Goal: Transaction & Acquisition: Purchase product/service

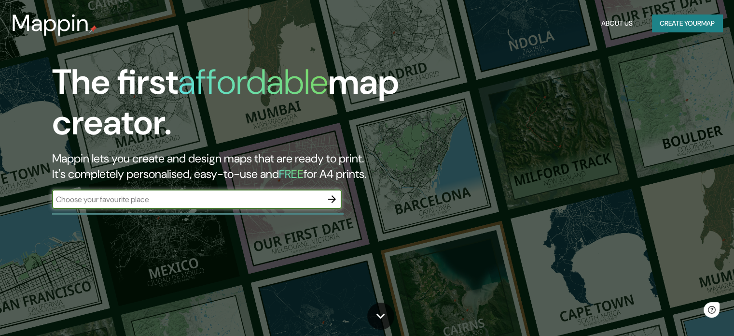
click at [205, 198] on input "text" at bounding box center [187, 199] width 270 height 11
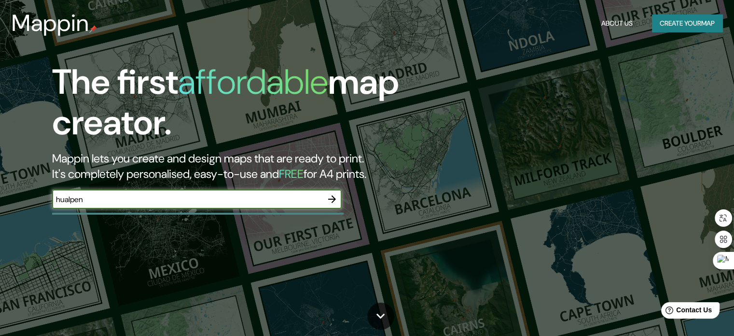
type input "hualpen"
click at [333, 200] on icon "button" at bounding box center [332, 199] width 8 height 8
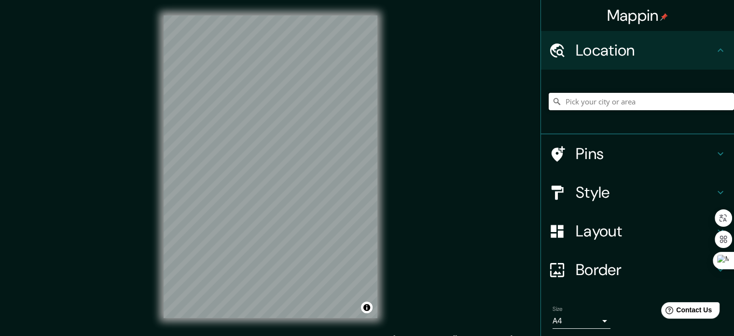
click at [604, 103] on input "Pick your city or area" at bounding box center [641, 101] width 185 height 17
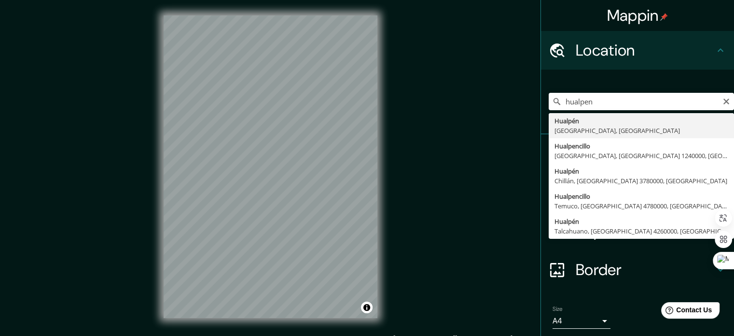
type input "Hualpén, [GEOGRAPHIC_DATA], [GEOGRAPHIC_DATA]"
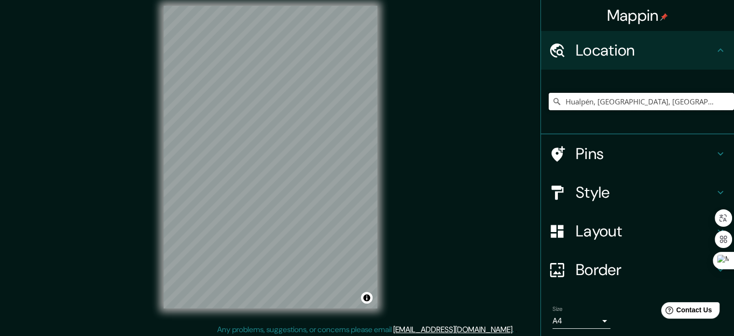
scroll to position [13, 0]
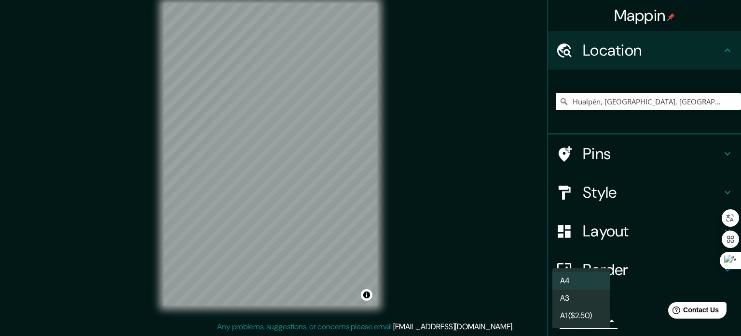
click at [600, 320] on body "Mappin Location [GEOGRAPHIC_DATA], [GEOGRAPHIC_DATA], [GEOGRAPHIC_DATA] Pins St…" at bounding box center [370, 155] width 741 height 336
click at [591, 297] on li "A3" at bounding box center [582, 297] width 58 height 17
click at [595, 322] on body "Mappin Location [GEOGRAPHIC_DATA], [GEOGRAPHIC_DATA], [GEOGRAPHIC_DATA] Pins St…" at bounding box center [370, 155] width 741 height 336
click at [599, 285] on li "A4" at bounding box center [582, 280] width 58 height 17
type input "single"
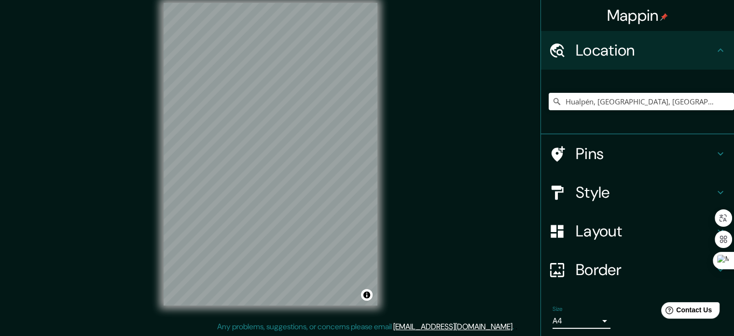
click at [623, 271] on h4 "Border" at bounding box center [645, 269] width 139 height 19
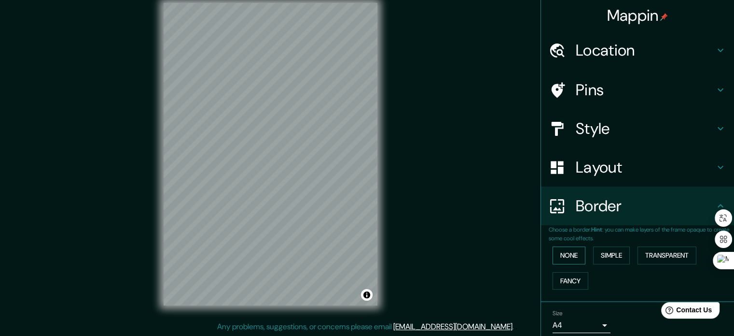
click at [572, 262] on button "None" at bounding box center [569, 255] width 33 height 18
click at [645, 164] on h4 "Layout" at bounding box center [645, 166] width 139 height 19
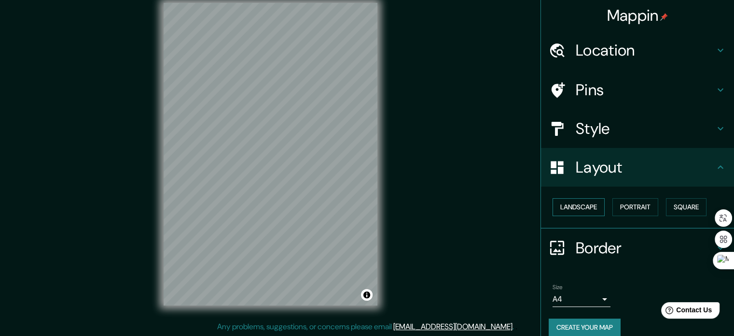
click at [584, 203] on button "Landscape" at bounding box center [579, 207] width 52 height 18
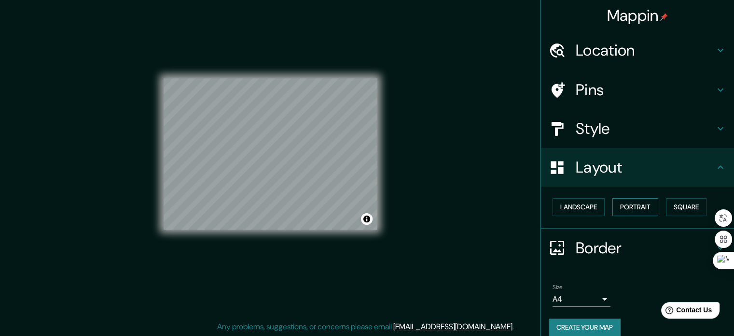
click at [635, 204] on button "Portrait" at bounding box center [636, 207] width 46 height 18
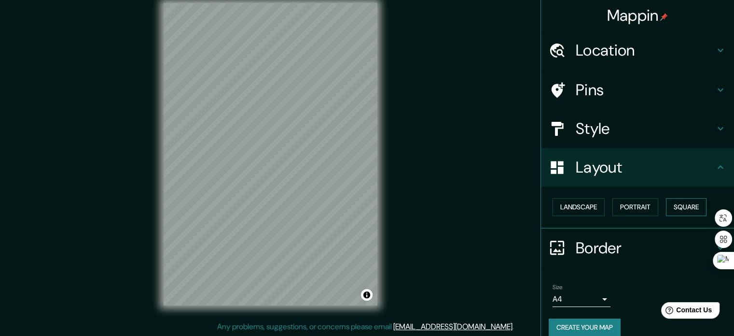
click at [684, 201] on button "Square" at bounding box center [686, 207] width 41 height 18
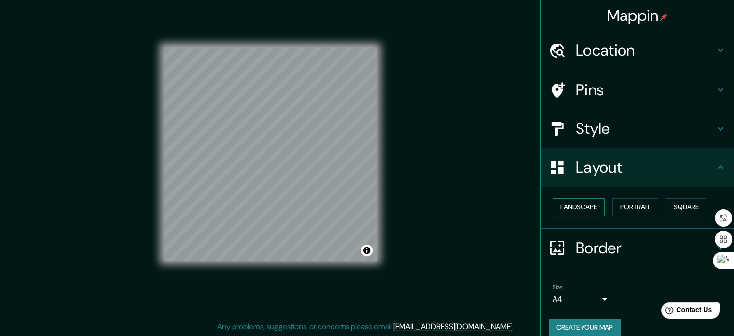
click at [585, 210] on button "Landscape" at bounding box center [579, 207] width 52 height 18
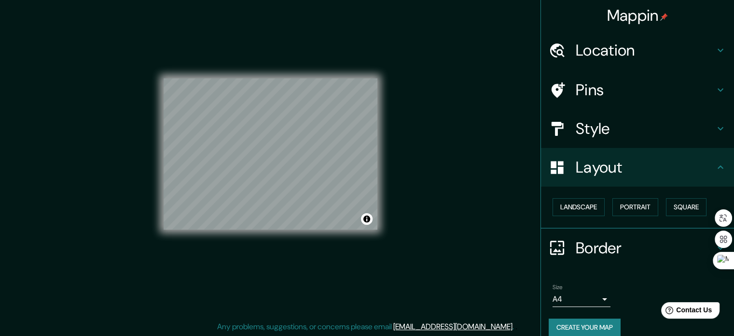
click at [692, 137] on h4 "Style" at bounding box center [645, 128] width 139 height 19
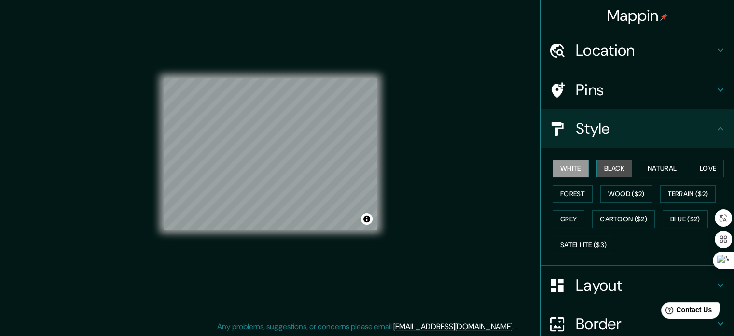
click at [615, 167] on button "Black" at bounding box center [615, 168] width 36 height 18
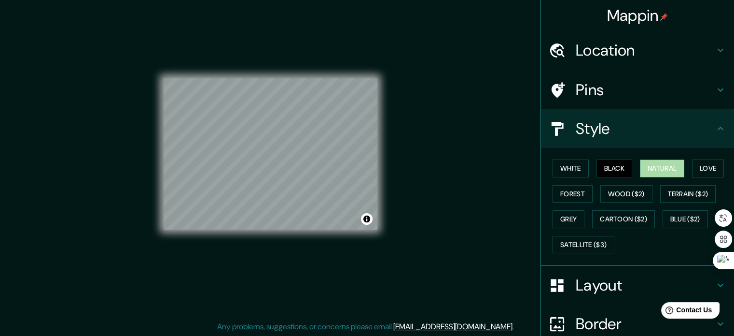
click at [650, 168] on button "Natural" at bounding box center [662, 168] width 44 height 18
click at [693, 164] on button "Love" at bounding box center [708, 168] width 32 height 18
click at [649, 168] on button "Natural" at bounding box center [662, 168] width 44 height 18
click at [559, 192] on button "Forest" at bounding box center [573, 194] width 40 height 18
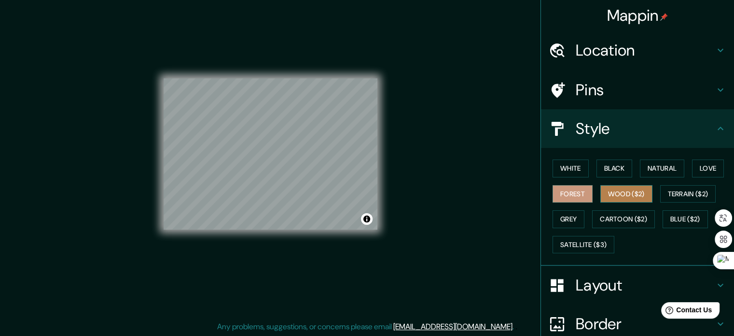
click at [618, 192] on button "Wood ($2)" at bounding box center [627, 194] width 52 height 18
click at [581, 191] on button "Forest" at bounding box center [573, 194] width 40 height 18
click at [709, 174] on button "Love" at bounding box center [708, 168] width 32 height 18
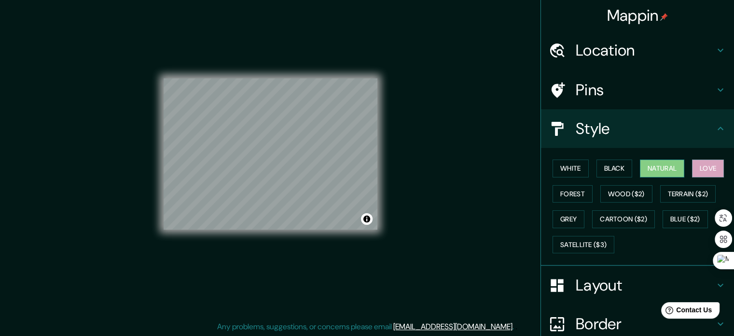
click at [665, 171] on button "Natural" at bounding box center [662, 168] width 44 height 18
click at [644, 171] on button "Natural" at bounding box center [662, 168] width 44 height 18
click at [707, 165] on button "Love" at bounding box center [708, 168] width 32 height 18
click at [658, 168] on button "Natural" at bounding box center [662, 168] width 44 height 18
click at [715, 90] on icon at bounding box center [721, 90] width 12 height 12
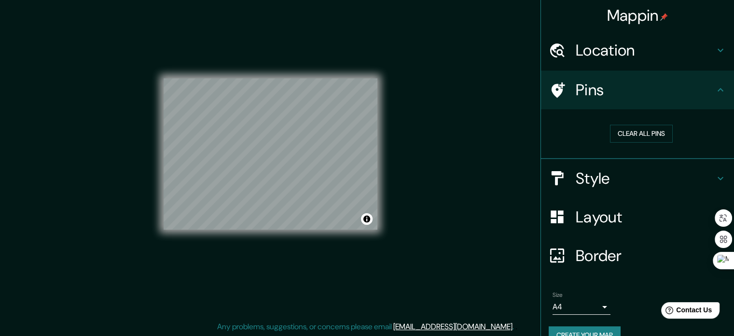
click at [715, 91] on icon at bounding box center [721, 90] width 12 height 12
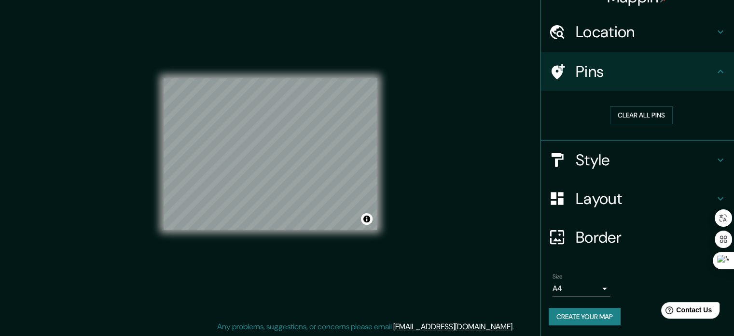
click at [606, 319] on button "Create your map" at bounding box center [585, 317] width 72 height 18
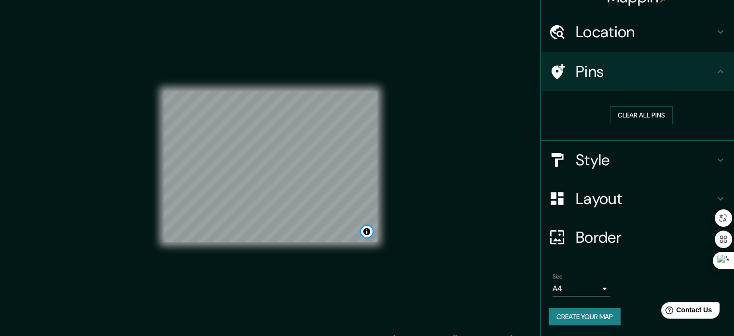
click at [365, 231] on button "Toggle attribution" at bounding box center [367, 231] width 12 height 12
click at [577, 315] on button "Create your map" at bounding box center [585, 317] width 72 height 18
click at [593, 313] on button "Create your map" at bounding box center [585, 317] width 72 height 18
